Goal: Task Accomplishment & Management: Manage account settings

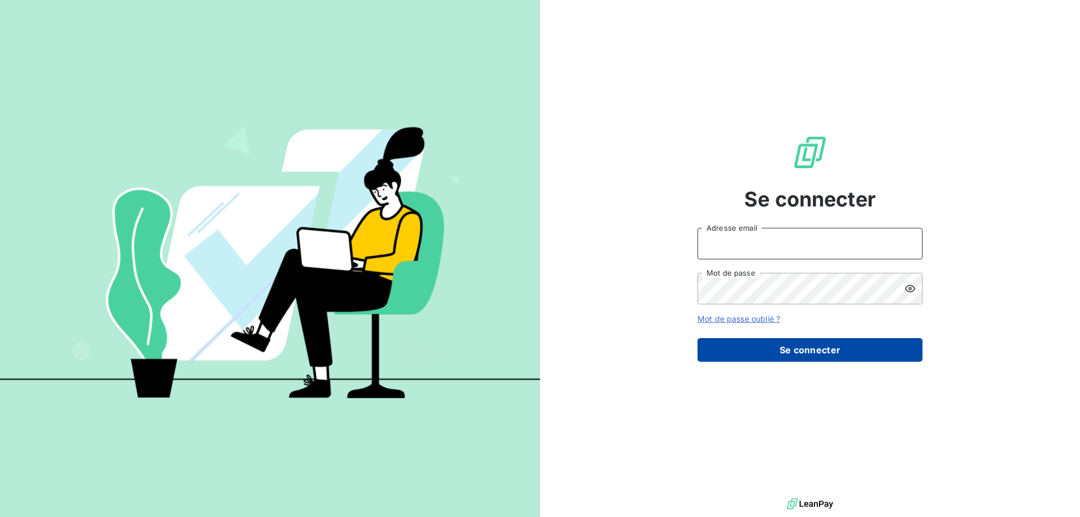
type input "awigno@thibaut.fr"
click at [761, 344] on button "Se connecter" at bounding box center [810, 350] width 225 height 24
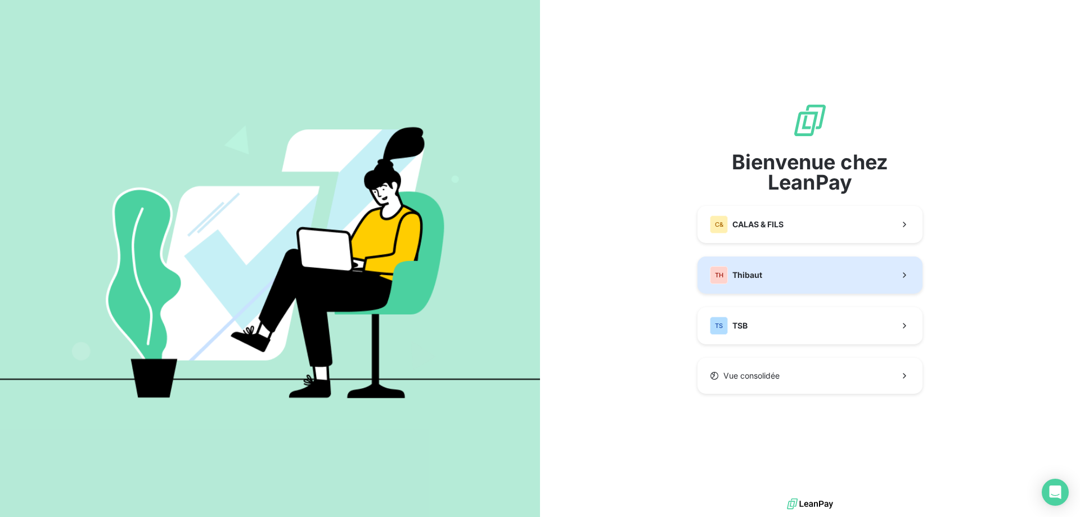
click at [795, 272] on button "TH Thibaut" at bounding box center [810, 275] width 225 height 37
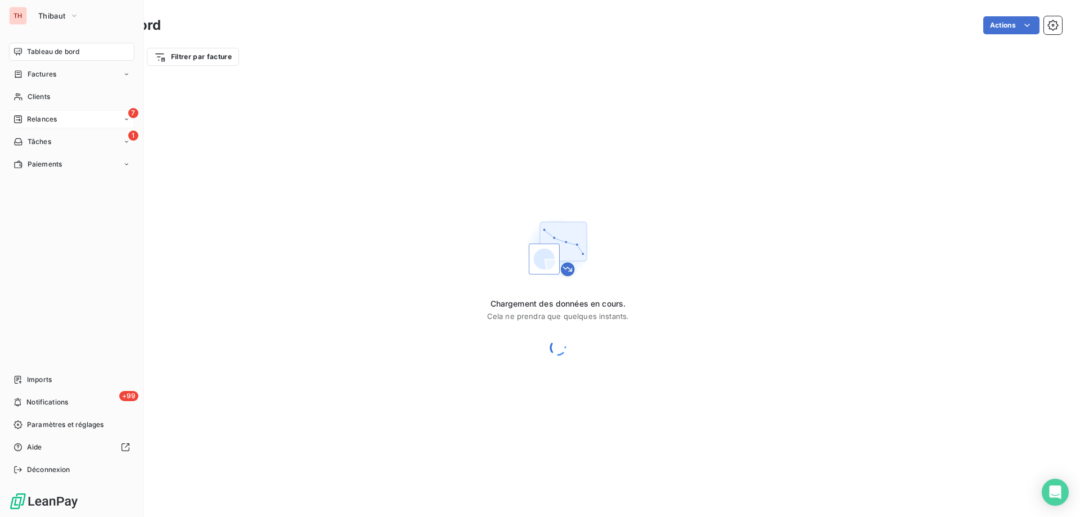
click at [43, 120] on span "Relances" at bounding box center [42, 119] width 30 height 10
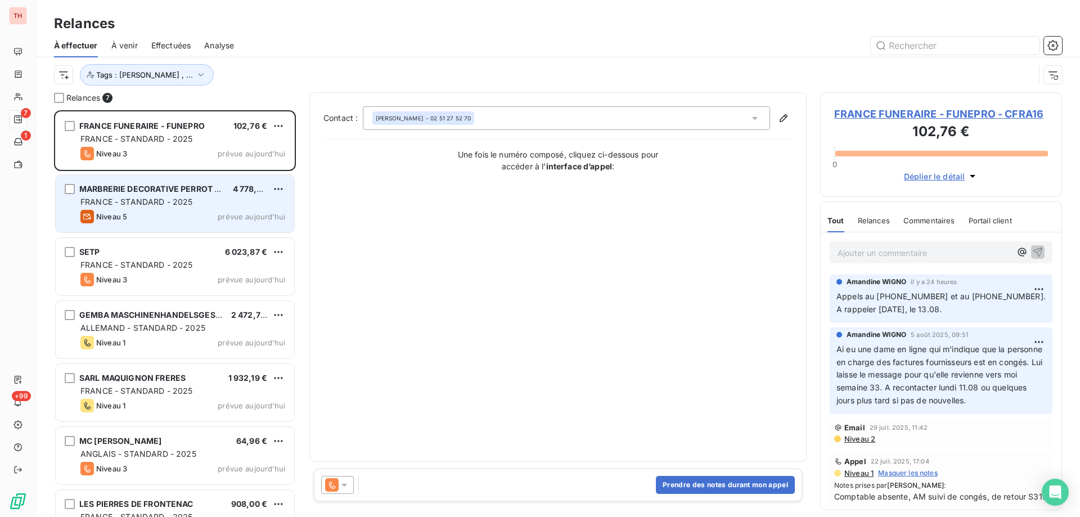
drag, startPoint x: 206, startPoint y: 262, endPoint x: 80, endPoint y: 213, distance: 135.5
click at [206, 262] on div "FRANCE - STANDARD - 2025" at bounding box center [182, 264] width 205 height 11
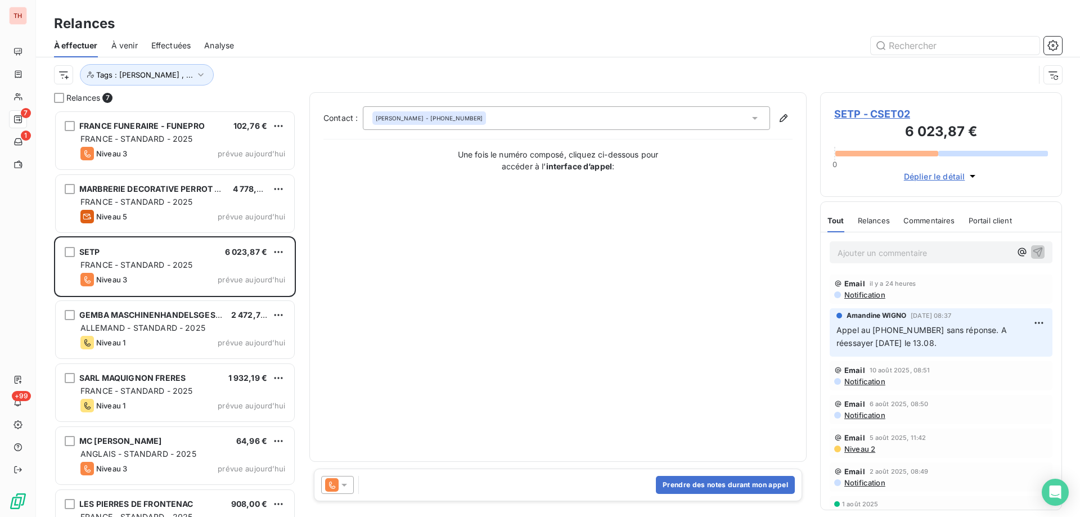
click at [277, 251] on html "TH 7 1 +99 Relances À effectuer À venir Effectuées Analyse Tags : Noura Gilbert…" at bounding box center [540, 258] width 1080 height 517
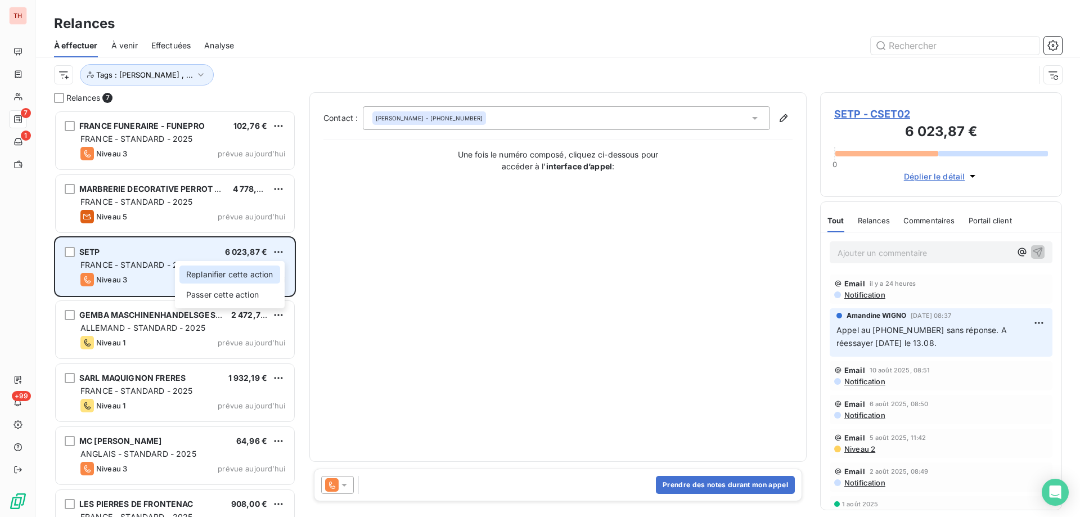
click at [254, 271] on div "Replanifier cette action" at bounding box center [229, 275] width 101 height 18
select select "7"
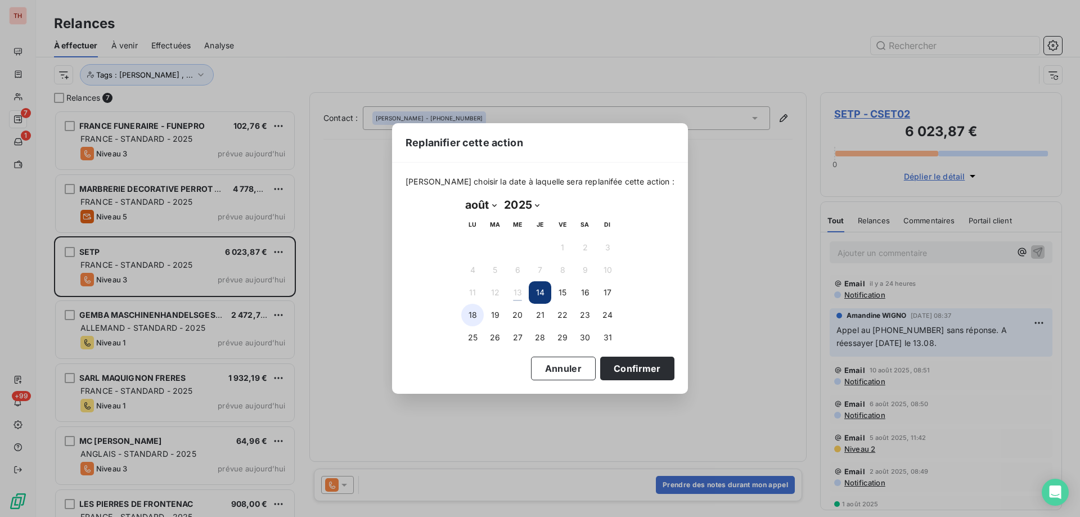
click at [473, 313] on button "18" at bounding box center [472, 315] width 23 height 23
click at [613, 372] on button "Confirmer" at bounding box center [637, 369] width 74 height 24
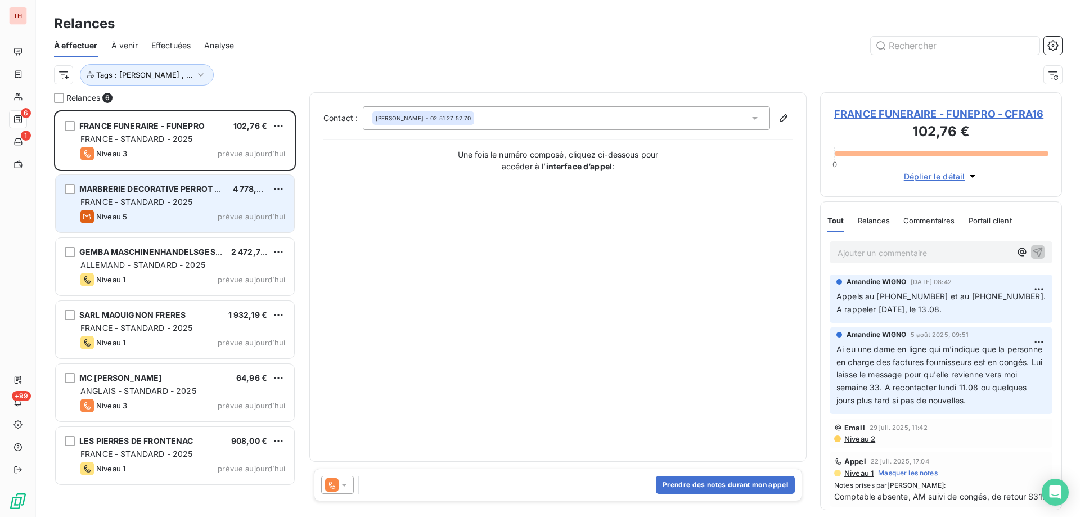
click at [201, 209] on div "MARBRERIE DECORATIVE PERROT MOINGEO 4 778,40 € FRANCE - STANDARD - 2025 Niveau …" at bounding box center [175, 203] width 239 height 57
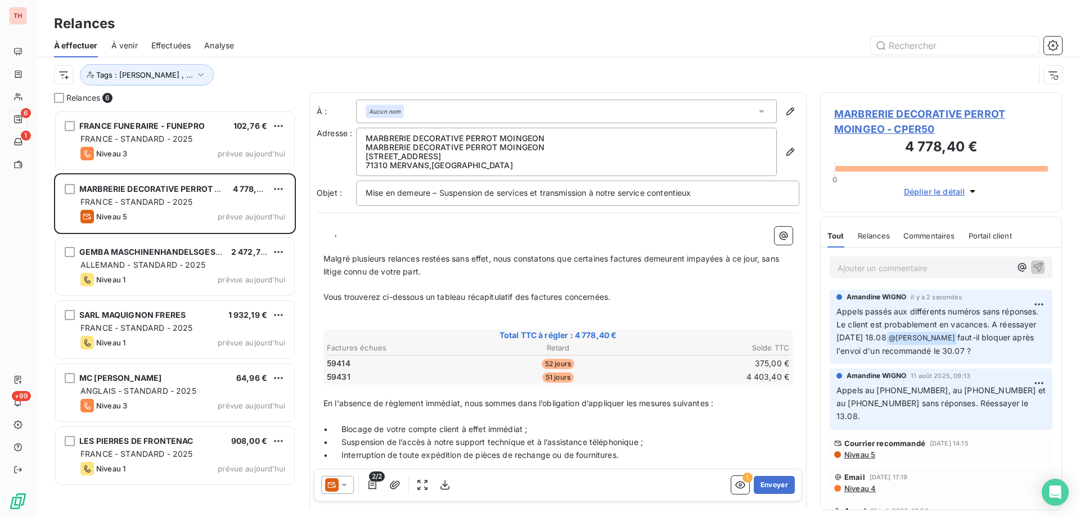
click at [282, 185] on html "TH 6 1 +99 Relances À effectuer À venir Effectuées Analyse Tags : Noura Gilbert…" at bounding box center [540, 258] width 1080 height 517
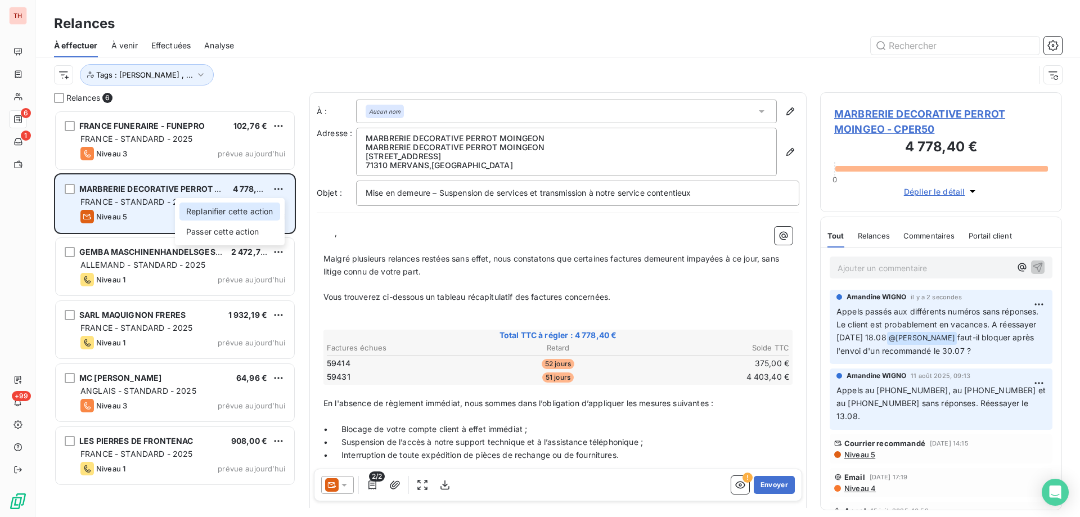
drag, startPoint x: 237, startPoint y: 210, endPoint x: 289, endPoint y: 210, distance: 51.8
click at [236, 210] on div "Replanifier cette action" at bounding box center [229, 212] width 101 height 18
select select "7"
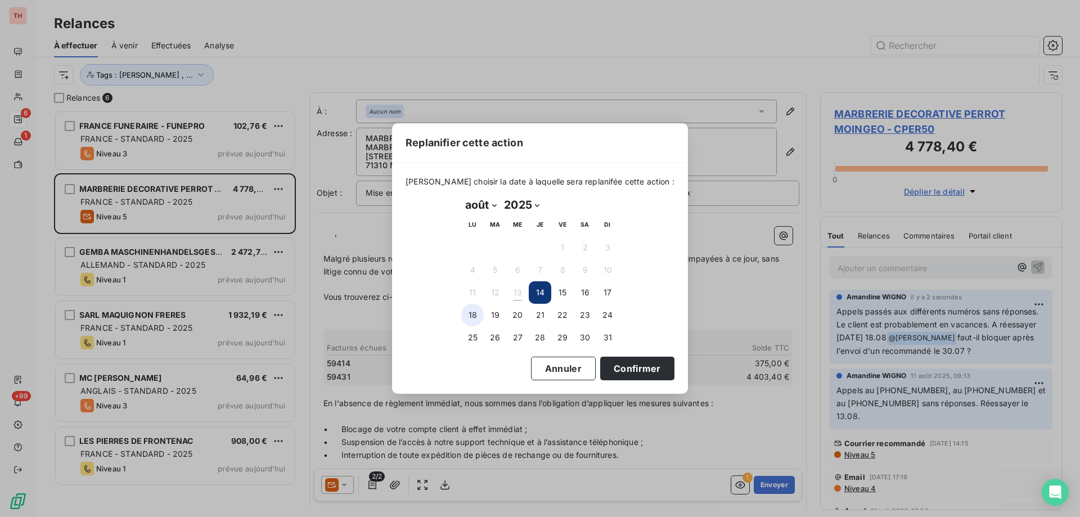
click at [473, 313] on button "18" at bounding box center [472, 315] width 23 height 23
click at [613, 374] on button "Confirmer" at bounding box center [637, 369] width 74 height 24
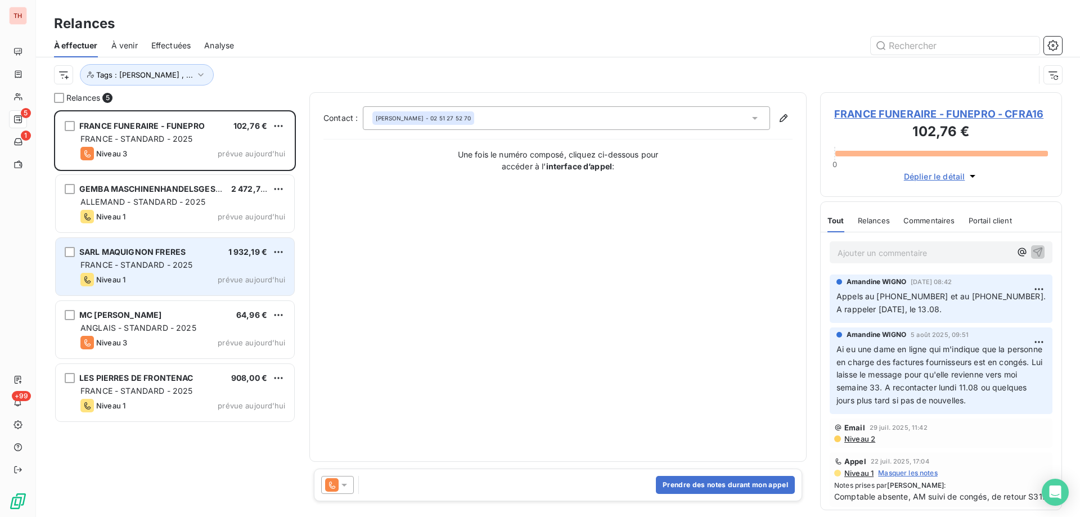
click at [212, 269] on div "FRANCE - STANDARD - 2025" at bounding box center [182, 264] width 205 height 11
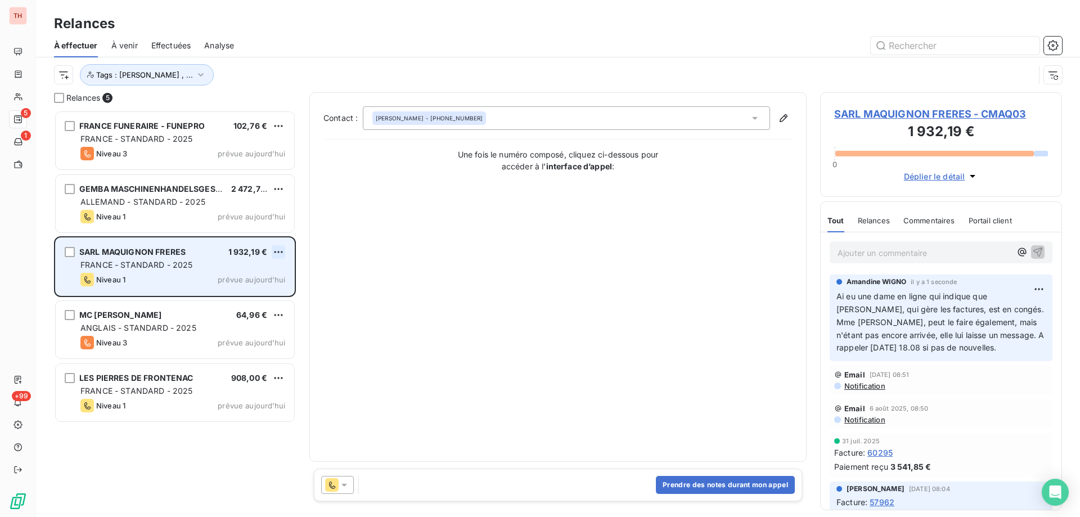
click at [284, 250] on html "TH 5 1 +99 Relances À effectuer À venir Effectuées Analyse Tags : Noura Gilbert…" at bounding box center [540, 258] width 1080 height 517
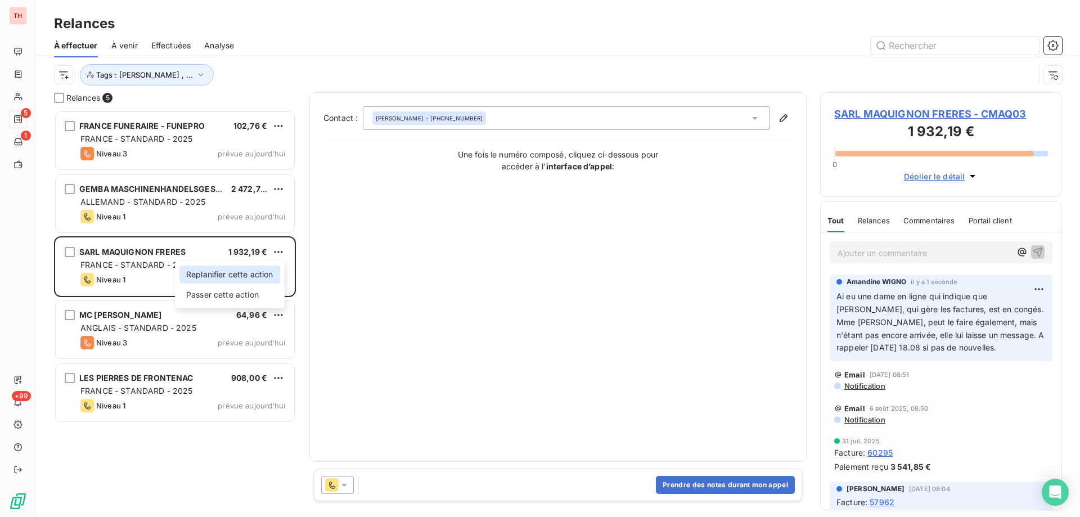
click at [259, 270] on div "Replanifier cette action" at bounding box center [229, 275] width 101 height 18
select select "7"
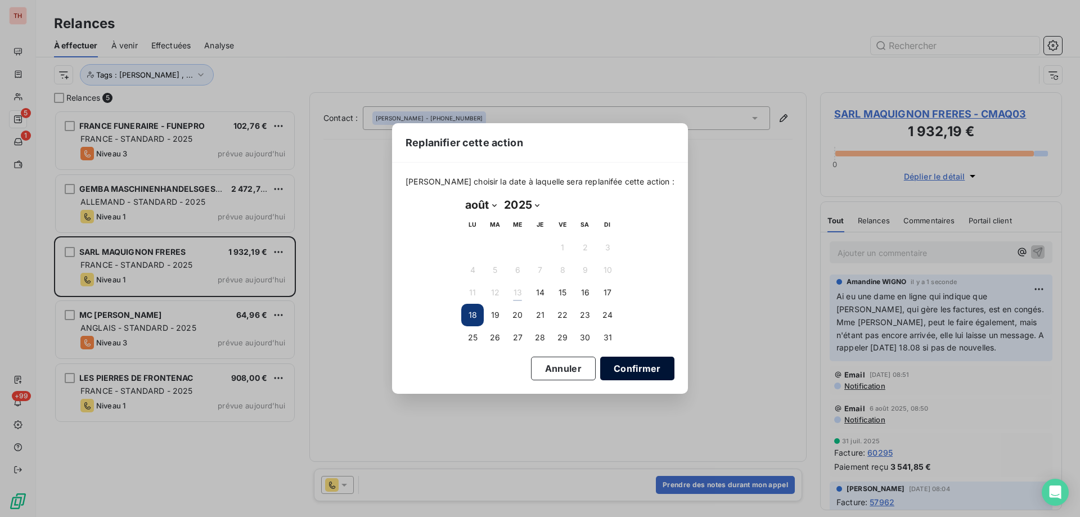
click at [610, 362] on button "Confirmer" at bounding box center [637, 369] width 74 height 24
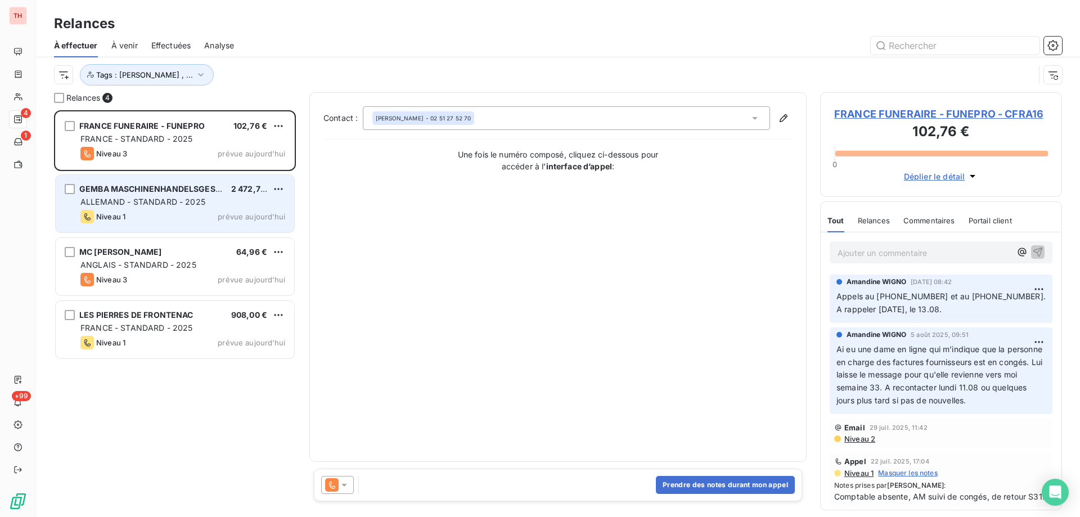
click at [214, 208] on div "GEMBA MASCHINENHANDELSGES.M.B.H. 2 472,76 € ALLEMAND - STANDARD - 2025 Niveau 1…" at bounding box center [175, 203] width 239 height 57
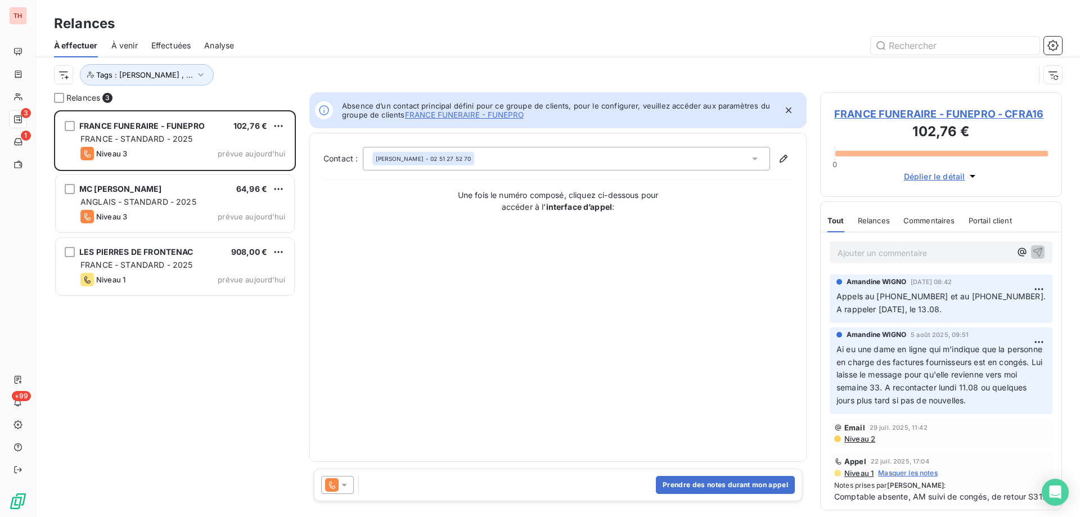
scroll to position [398, 233]
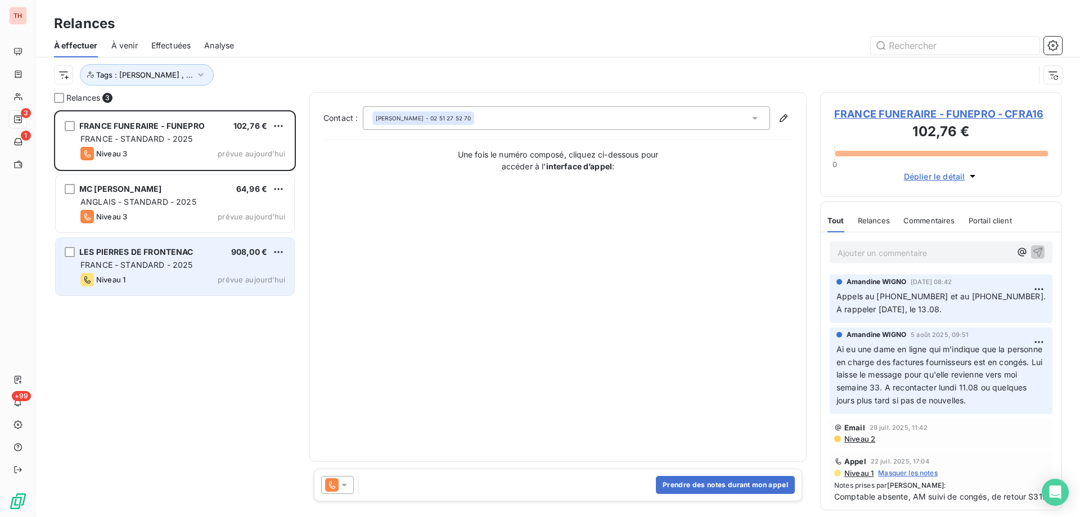
click at [200, 259] on div "FRANCE - STANDARD - 2025" at bounding box center [182, 264] width 205 height 11
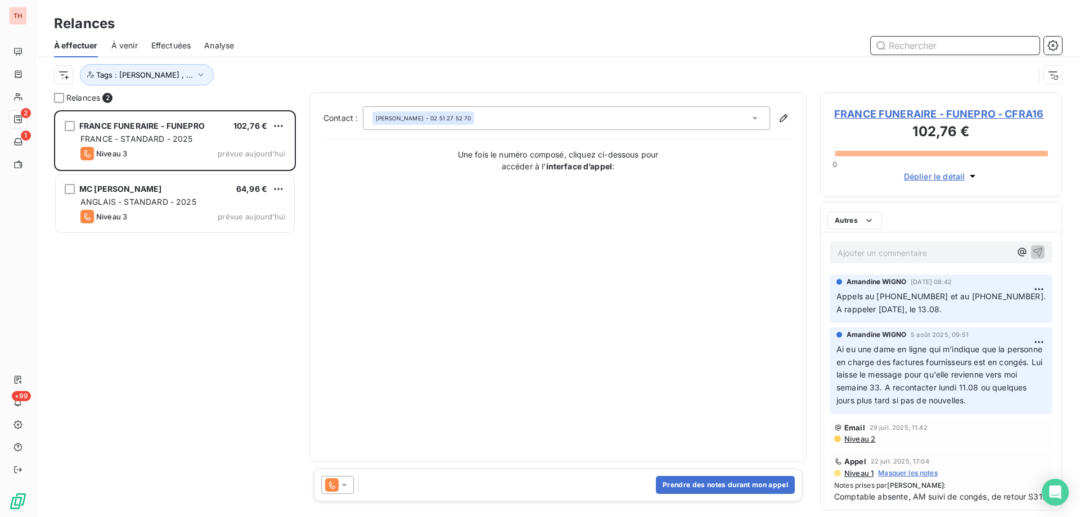
scroll to position [9, 9]
click at [279, 124] on html "TH 2 1 +99 Relances À effectuer À venir Effectuées Analyse Tags : [PERSON_NAME]…" at bounding box center [540, 258] width 1080 height 517
drag, startPoint x: 270, startPoint y: 151, endPoint x: 341, endPoint y: 203, distance: 87.9
click at [270, 151] on div "Replanifier cette action" at bounding box center [229, 149] width 101 height 18
select select "7"
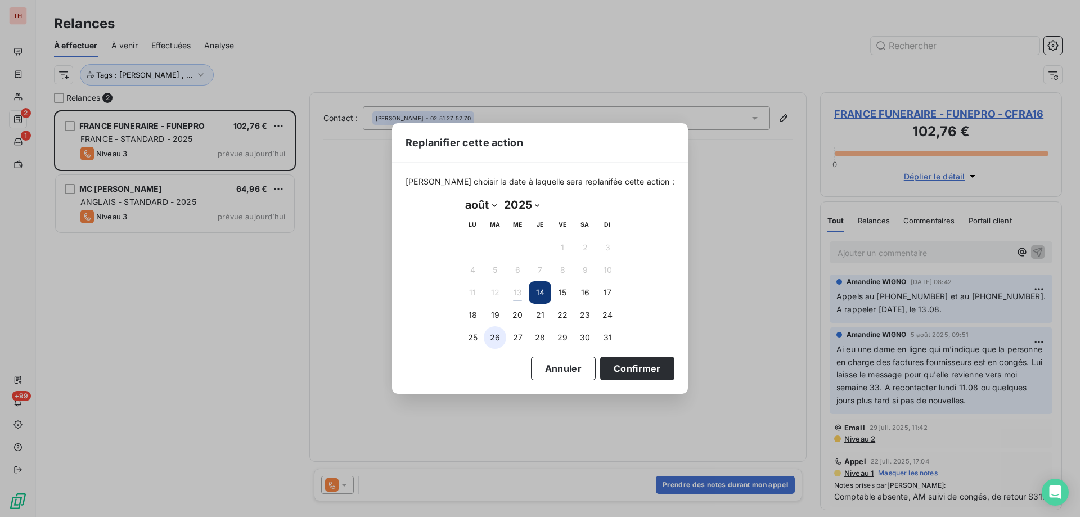
click at [473, 337] on button "25" at bounding box center [472, 337] width 23 height 23
click at [613, 370] on button "Confirmer" at bounding box center [637, 369] width 74 height 24
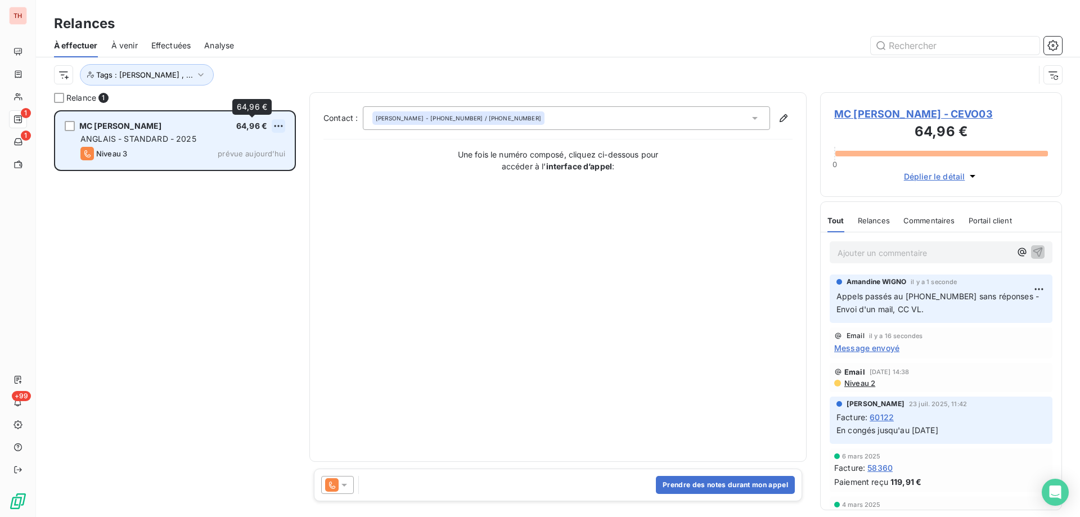
click at [281, 125] on html "TH 1 1 +99 Relances À effectuer À venir Effectuées Analyse Tags : [PERSON_NAME]…" at bounding box center [540, 258] width 1080 height 517
click at [249, 150] on div "Replanifier cette action" at bounding box center [229, 149] width 101 height 18
select select "7"
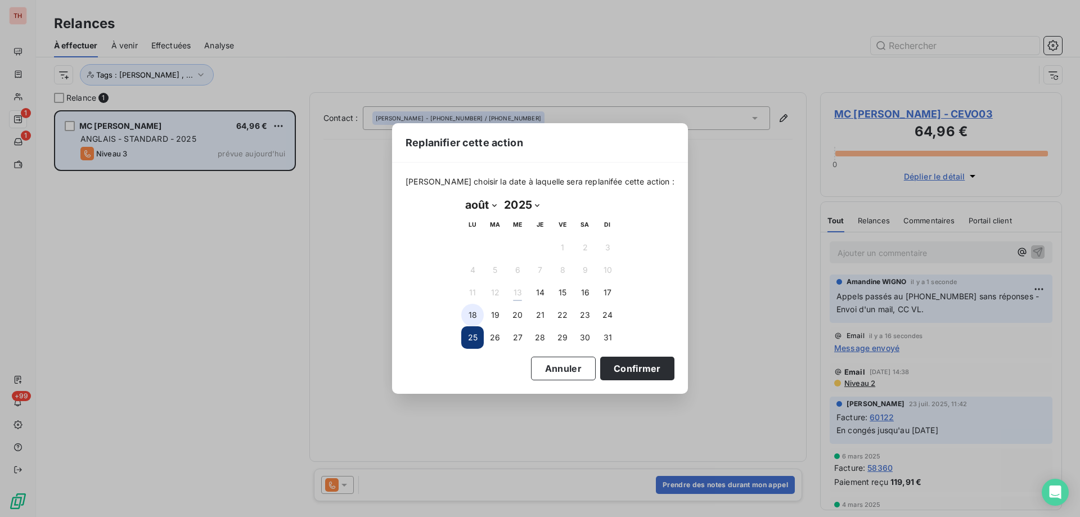
click at [480, 317] on button "18" at bounding box center [472, 315] width 23 height 23
click at [613, 368] on button "Confirmer" at bounding box center [637, 369] width 74 height 24
